Goal: Transaction & Acquisition: Purchase product/service

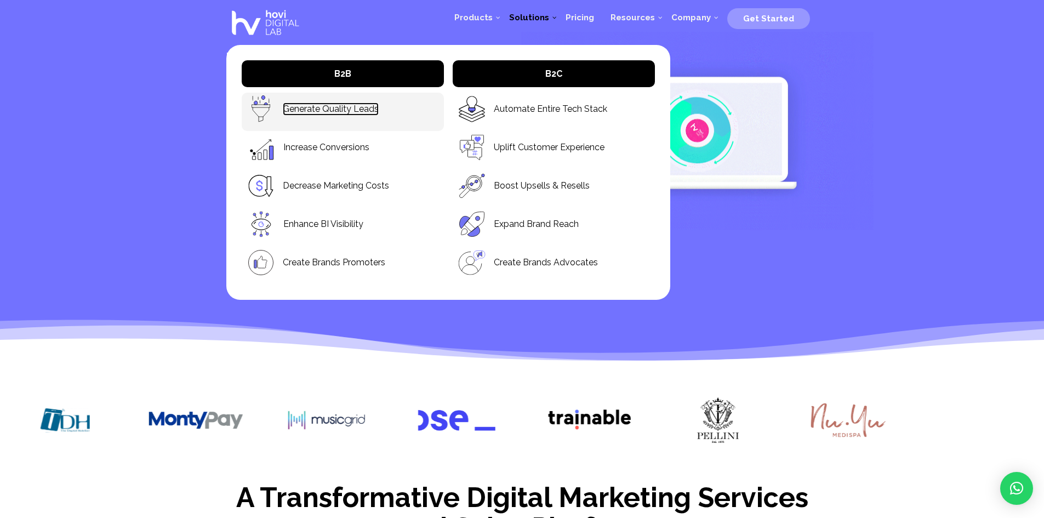
click at [306, 107] on link "Generate Quality Leads" at bounding box center [331, 108] width 96 height 13
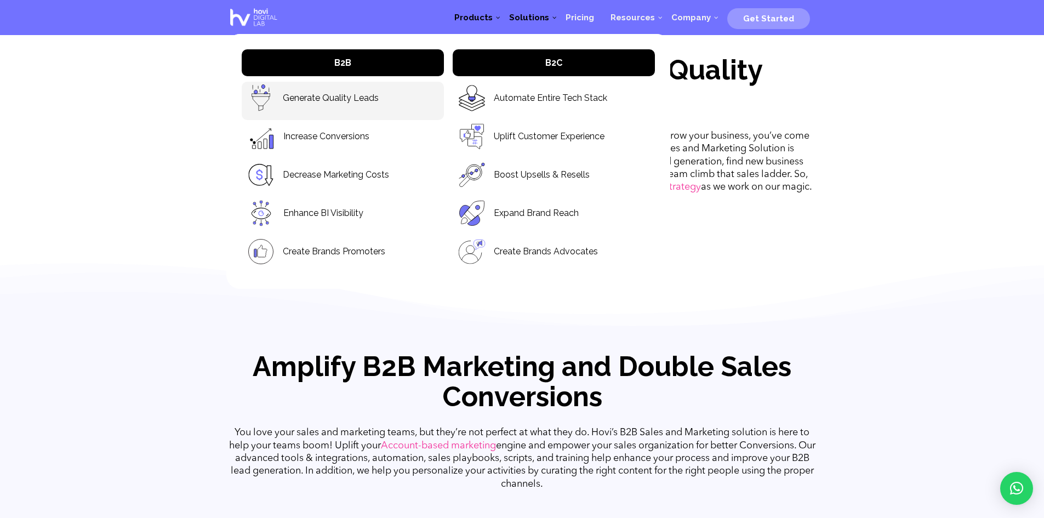
scroll to position [425, 0]
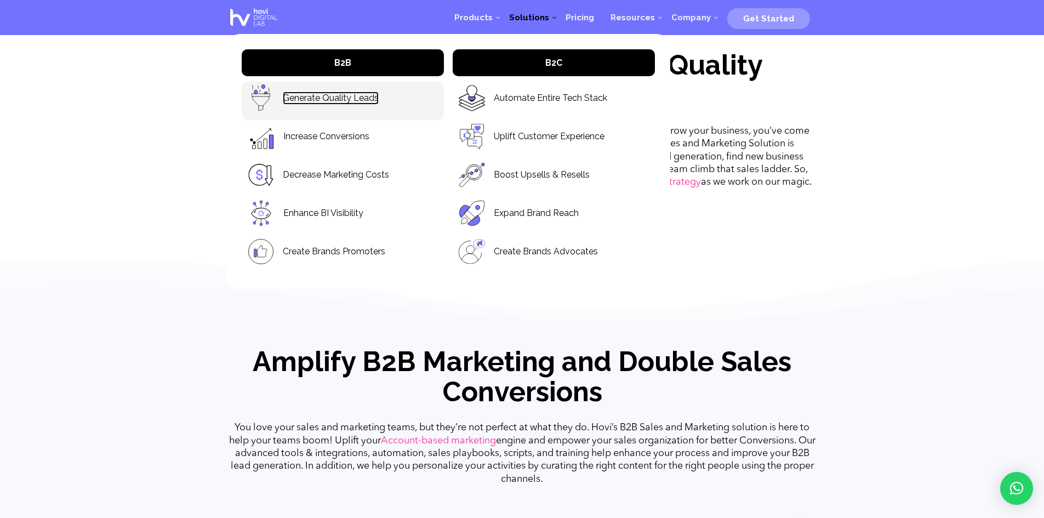
click at [336, 98] on link "Generate Quality Leads" at bounding box center [331, 98] width 96 height 13
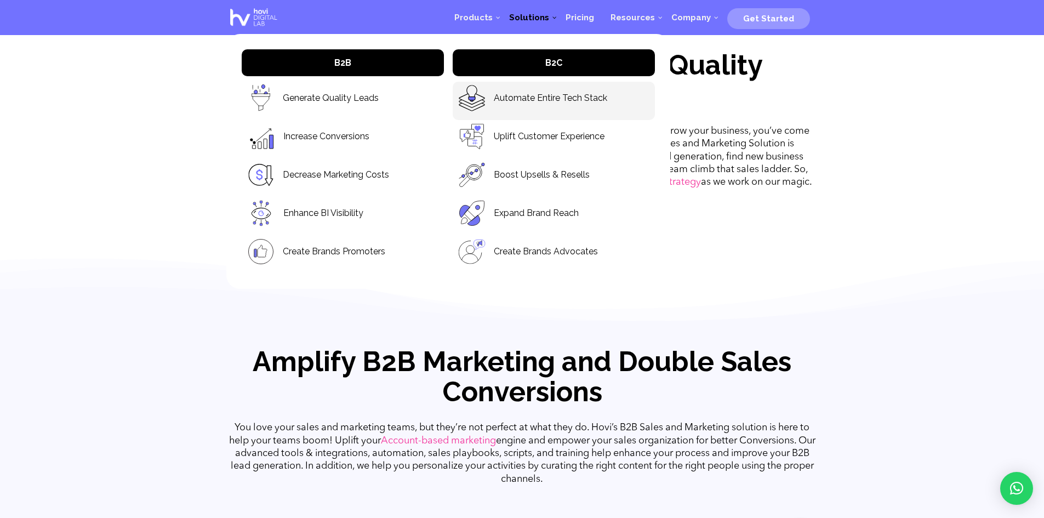
click at [560, 110] on p "Automate Entire Tech Stack" at bounding box center [553, 97] width 191 height 27
click at [594, 20] on span "Pricing" at bounding box center [580, 18] width 28 height 10
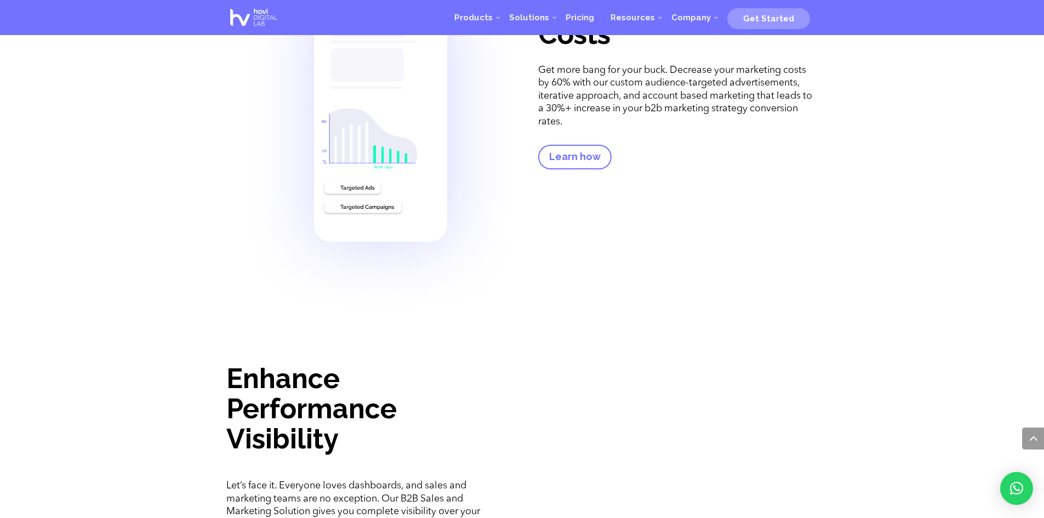
scroll to position [1465, 0]
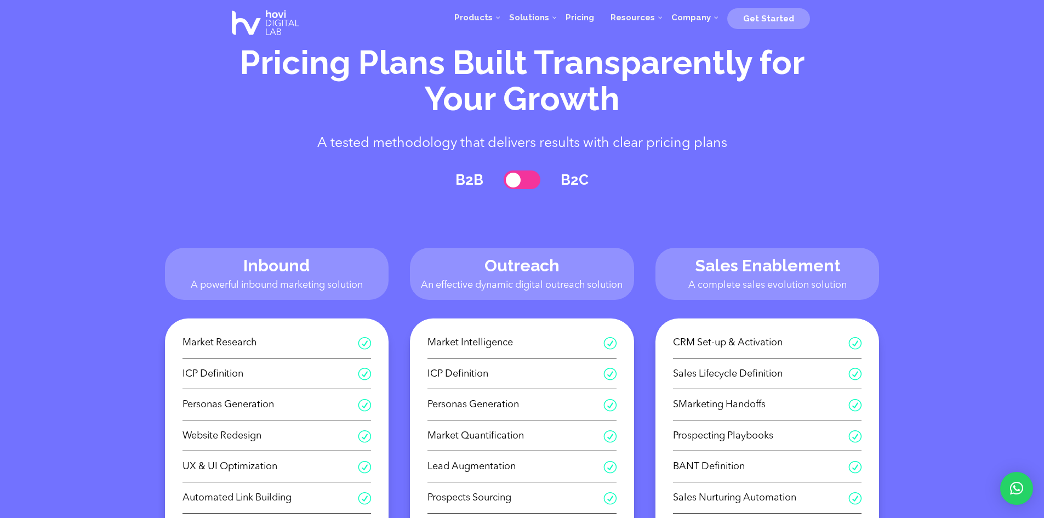
click at [532, 172] on span at bounding box center [522, 179] width 37 height 19
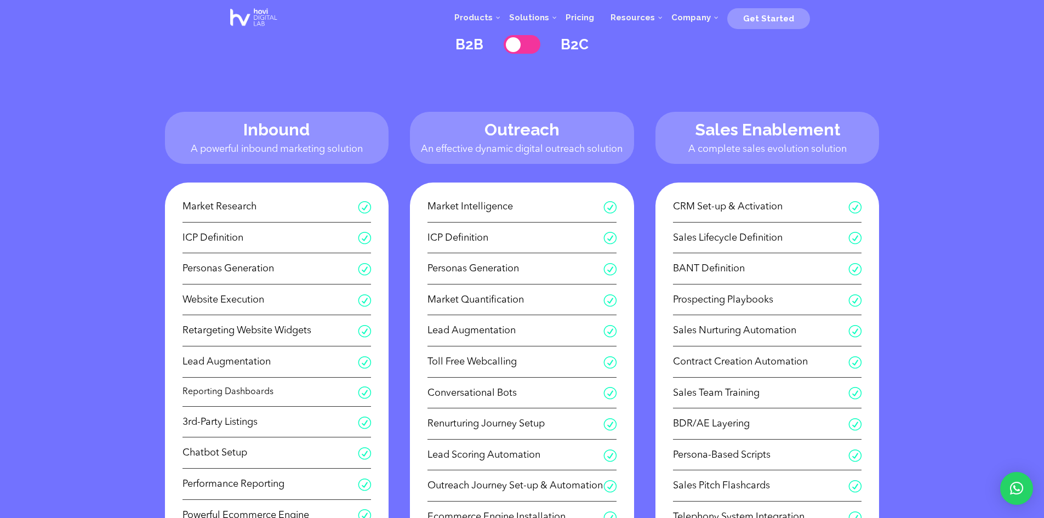
scroll to position [132, 0]
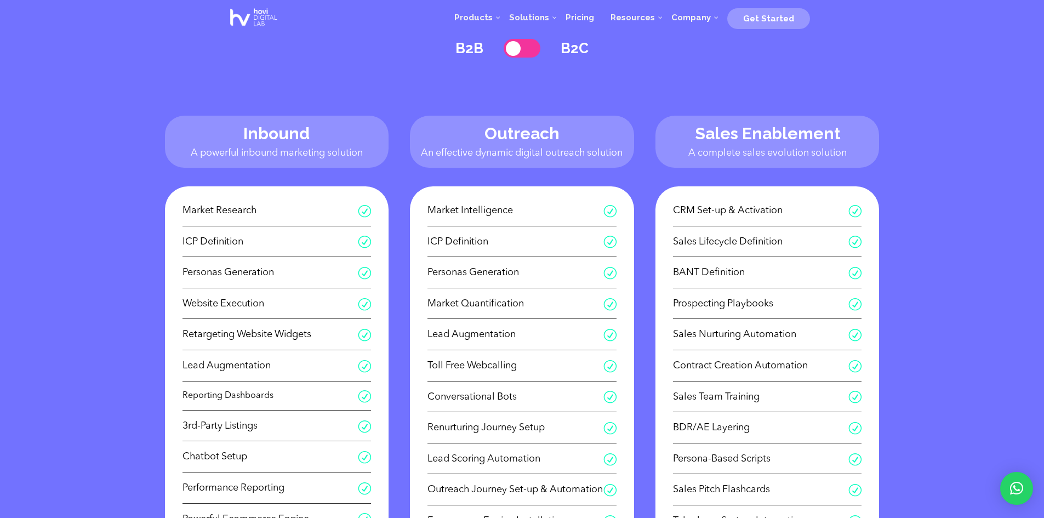
click at [335, 139] on h4 "Inbound" at bounding box center [277, 136] width 206 height 24
click at [572, 118] on div "Outreach An effective dynamic digital outreach solution" at bounding box center [522, 142] width 224 height 52
click at [521, 50] on span at bounding box center [522, 48] width 37 height 19
